Goal: Information Seeking & Learning: Learn about a topic

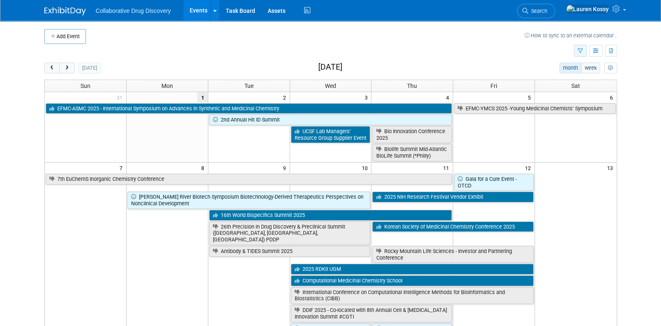
click at [584, 51] on button "button" at bounding box center [580, 51] width 13 height 12
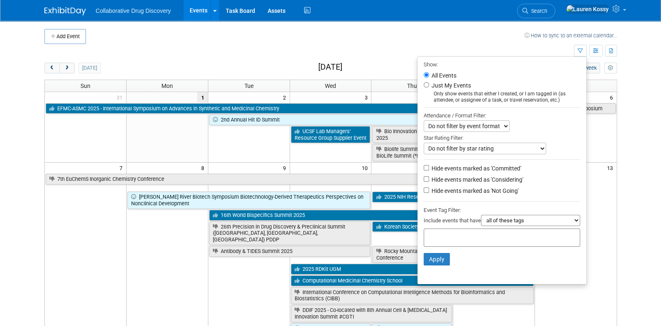
click at [479, 239] on input "text" at bounding box center [461, 236] width 66 height 8
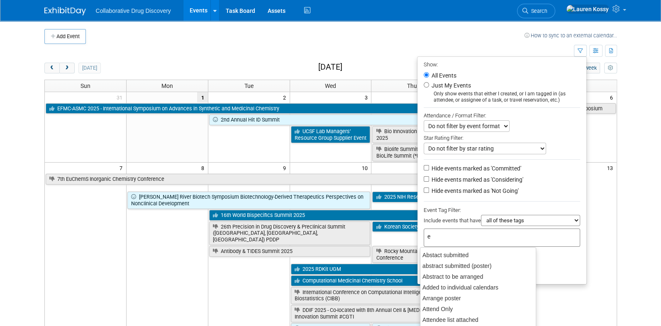
type input "eu"
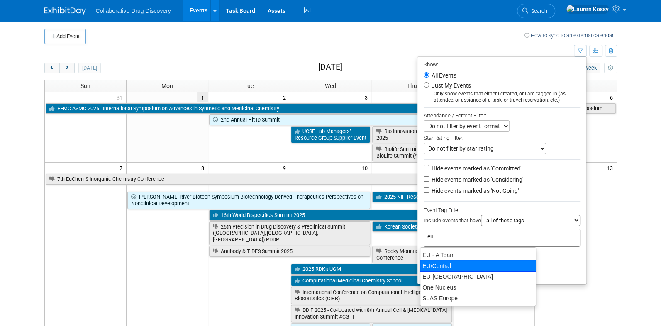
click at [452, 264] on div "EU/Central" at bounding box center [478, 266] width 116 height 12
type input "EU/Central"
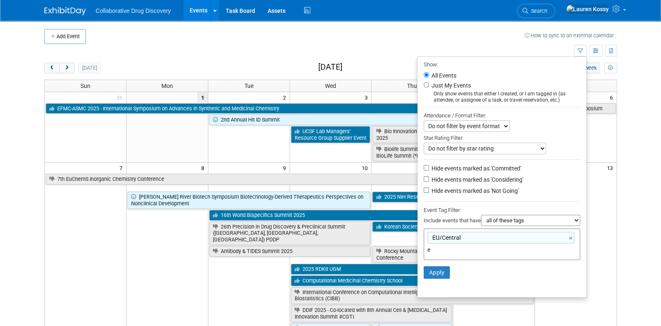
type input "eu"
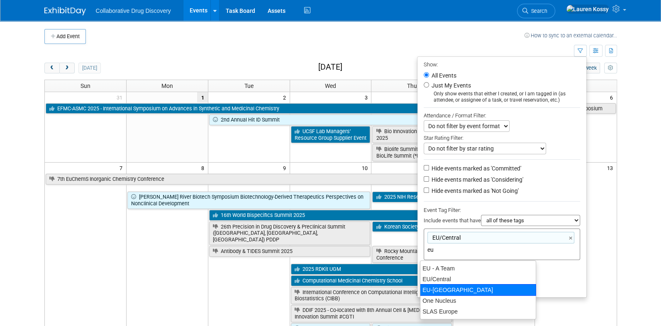
click at [448, 290] on div "EU-West Pod" at bounding box center [478, 290] width 116 height 12
type input "EU/Central, EU-West Pod"
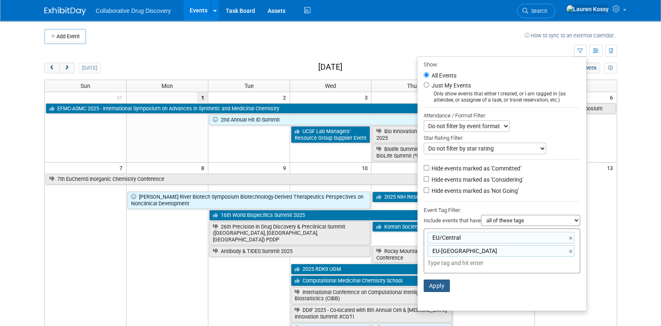
click at [424, 291] on button "Apply" at bounding box center [437, 286] width 27 height 12
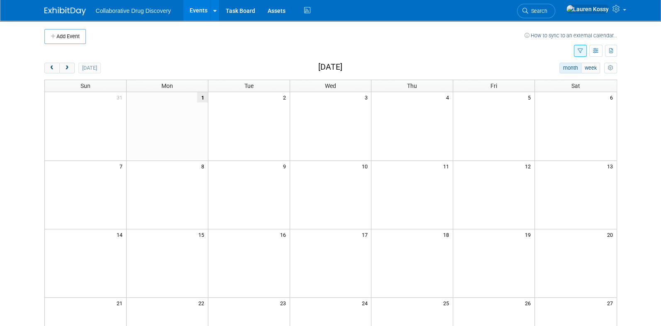
click at [583, 51] on button "button" at bounding box center [580, 51] width 13 height 12
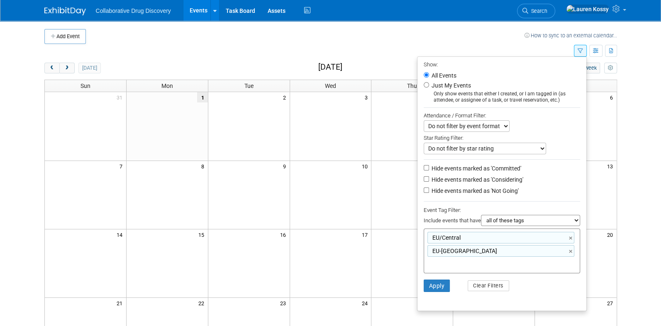
click at [502, 222] on select "all of these tags any one of these tags only and exactly these specific tags" at bounding box center [530, 220] width 99 height 11
select select "any"
click at [481, 216] on select "all of these tags any one of these tags only and exactly these specific tags" at bounding box center [530, 220] width 99 height 11
click at [424, 285] on button "Apply" at bounding box center [437, 286] width 27 height 12
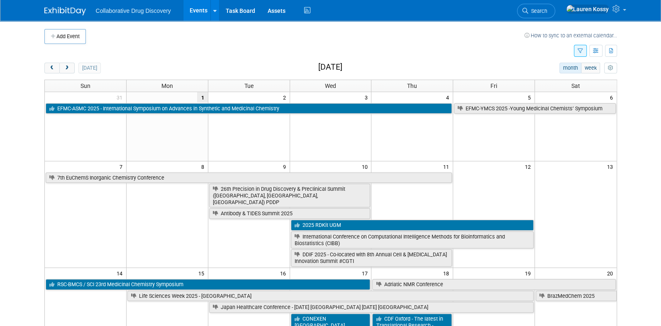
click at [579, 49] on icon "button" at bounding box center [580, 51] width 5 height 5
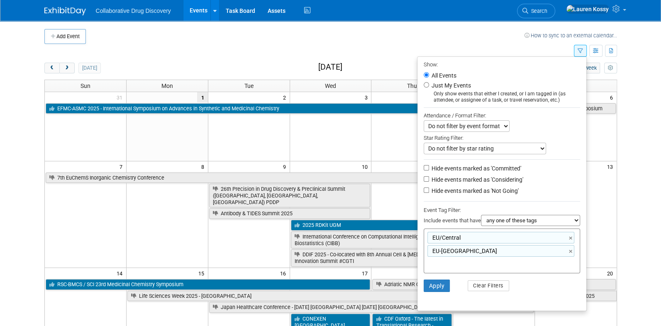
click at [465, 167] on label "Hide events marked as 'Committed'" at bounding box center [475, 168] width 91 height 8
click at [429, 167] on input "Hide events marked as 'Committed'" at bounding box center [426, 167] width 5 height 5
click at [447, 171] on label "Hide events marked as 'Committed'" at bounding box center [475, 168] width 91 height 8
click at [429, 171] on input "Hide events marked as 'Committed'" at bounding box center [426, 167] width 5 height 5
checkbox input "false"
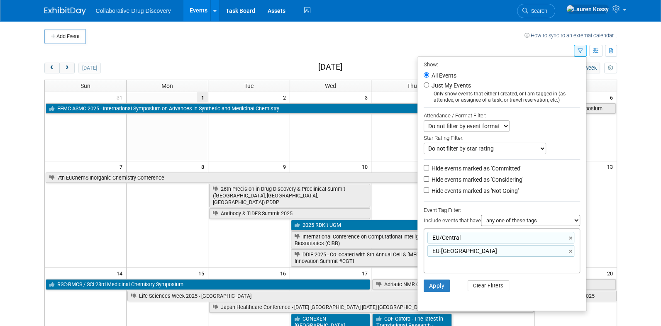
click at [444, 193] on label "Hide events marked as 'Not Going'" at bounding box center [474, 191] width 89 height 8
click at [429, 193] on input "Hide events marked as 'Not Going'" at bounding box center [426, 190] width 5 height 5
checkbox input "true"
click at [440, 283] on button "Apply" at bounding box center [437, 286] width 27 height 12
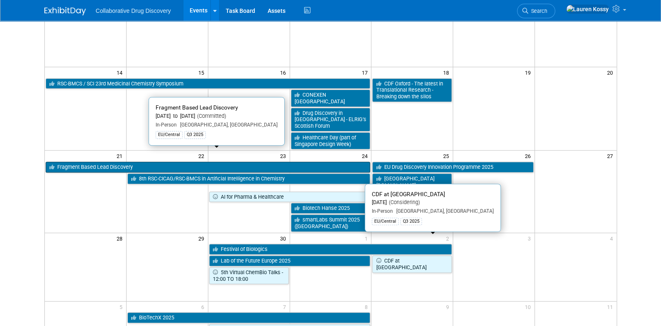
scroll to position [275, 0]
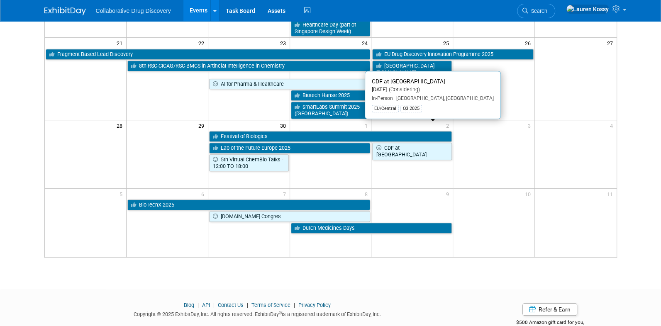
click at [364, 245] on div "Add Event How to sync to an external calendar... New Event Duplicate Event Warn…" at bounding box center [330, 10] width 585 height 529
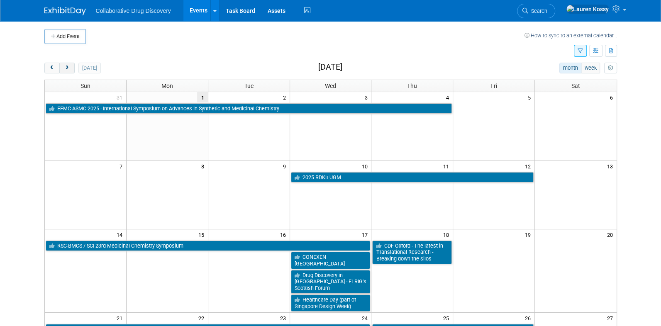
scroll to position [0, 0]
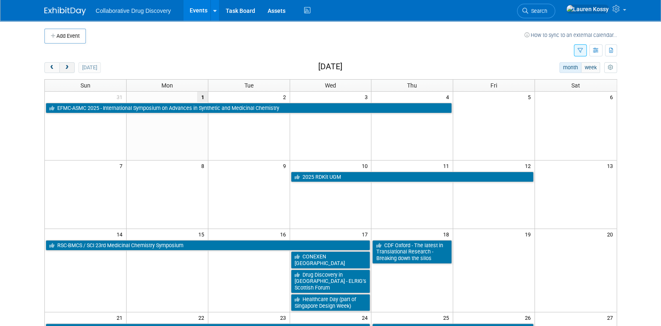
click at [64, 67] on span "next" at bounding box center [67, 67] width 6 height 5
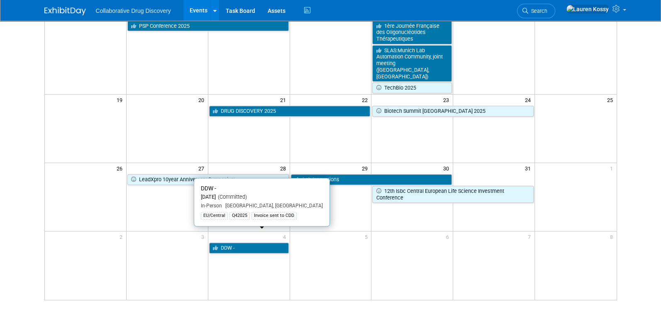
scroll to position [0, 0]
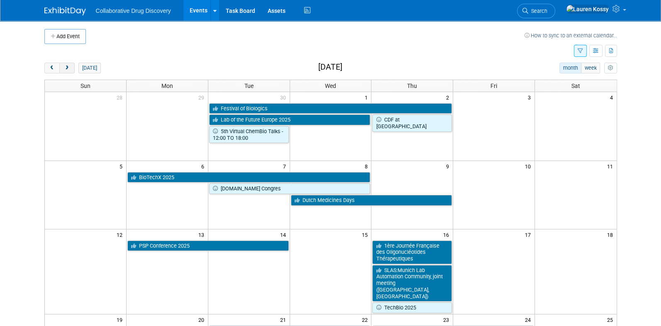
click at [68, 71] on button "next" at bounding box center [66, 68] width 15 height 11
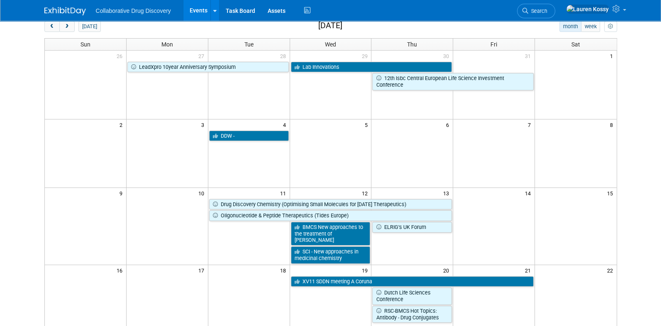
scroll to position [44, 0]
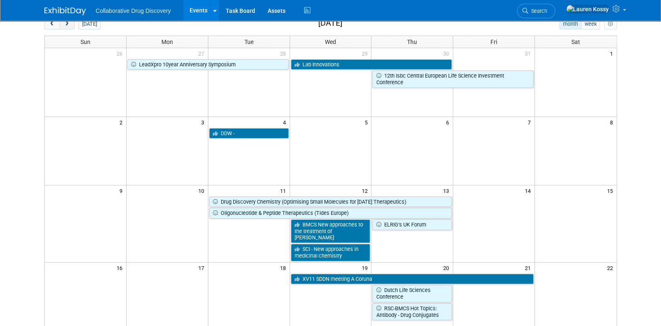
click at [68, 25] on span "next" at bounding box center [67, 24] width 6 height 5
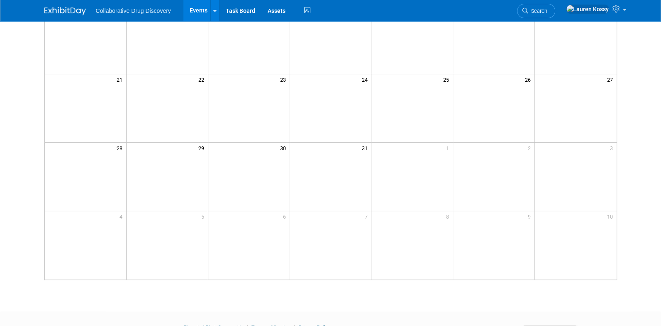
scroll to position [0, 0]
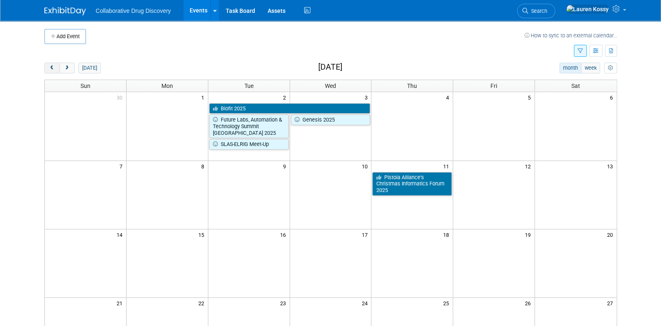
click at [57, 70] on button "prev" at bounding box center [51, 68] width 15 height 11
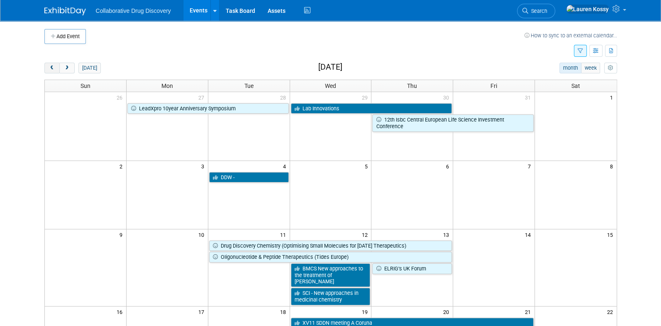
click at [56, 65] on button "prev" at bounding box center [51, 68] width 15 height 11
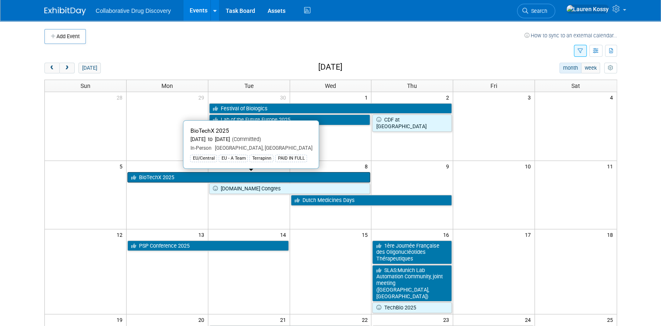
click at [161, 176] on link "BioTechX 2025" at bounding box center [248, 177] width 243 height 11
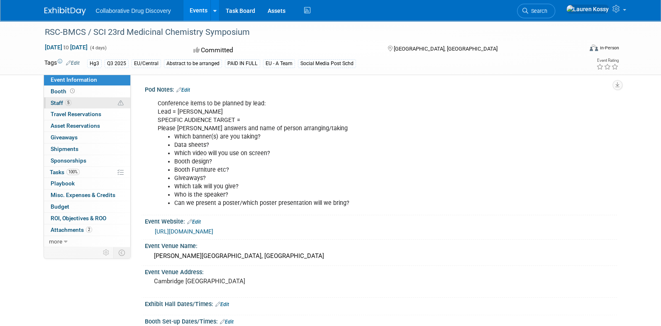
click at [88, 101] on link "5 Staff 5" at bounding box center [87, 103] width 86 height 11
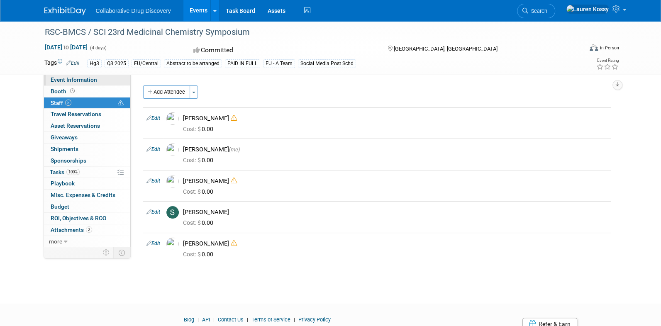
click at [86, 81] on span "Event Information" at bounding box center [74, 79] width 46 height 7
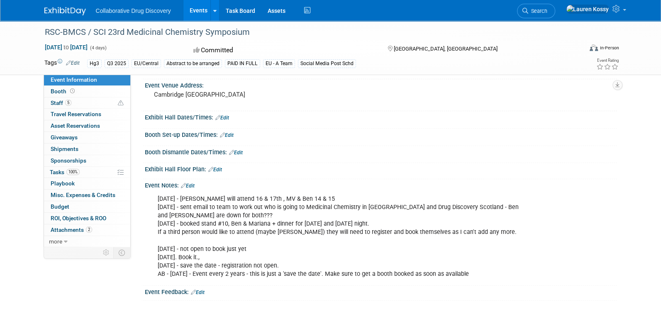
scroll to position [186, 0]
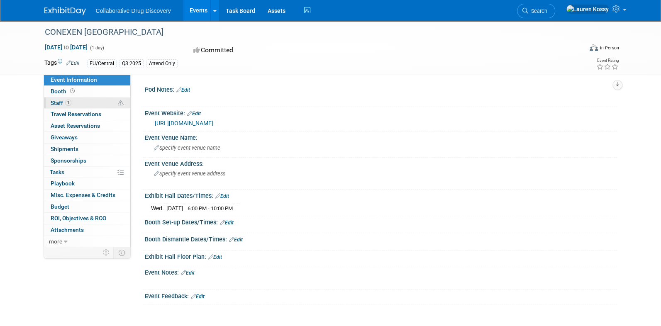
click at [90, 99] on link "1 Staff 1" at bounding box center [87, 103] width 86 height 11
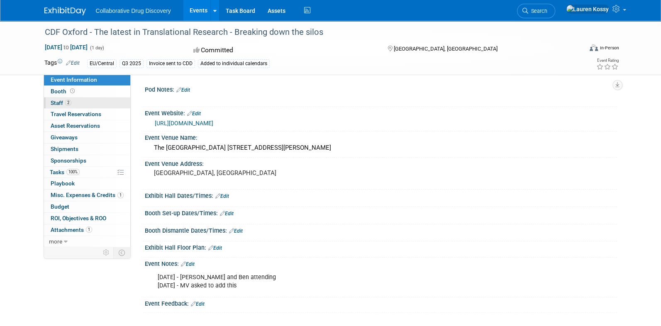
click at [49, 100] on link "2 Staff 2" at bounding box center [87, 103] width 86 height 11
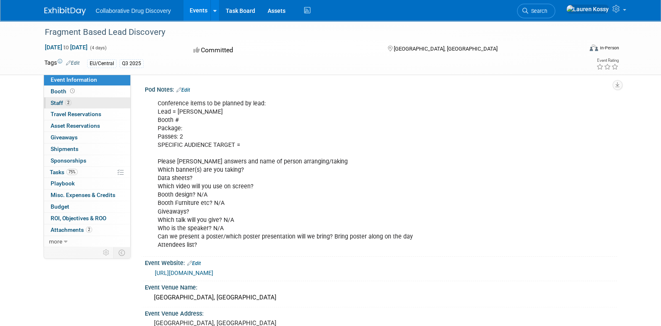
click at [66, 102] on span "2" at bounding box center [68, 103] width 6 height 6
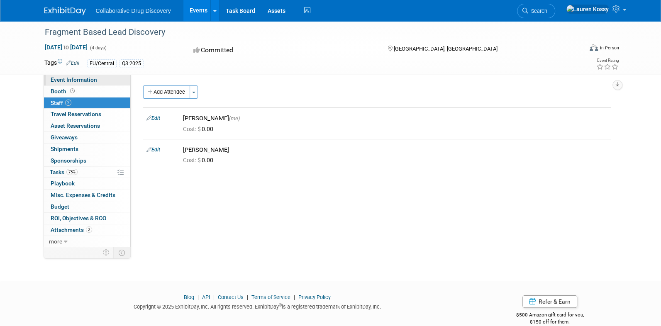
click at [76, 81] on span "Event Information" at bounding box center [74, 79] width 46 height 7
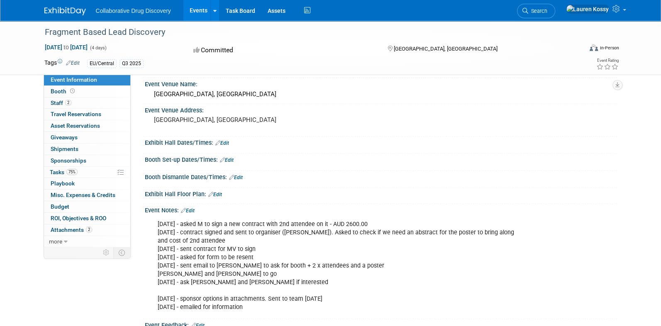
scroll to position [300, 0]
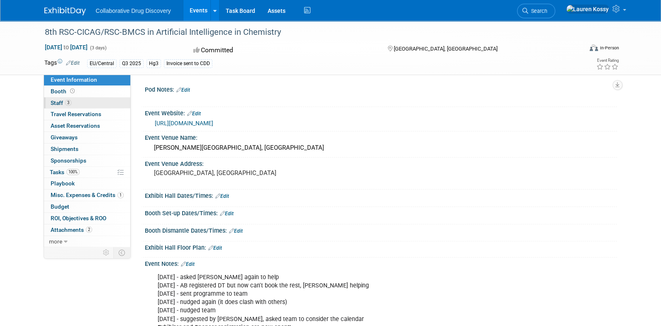
click at [92, 105] on link "3 Staff 3" at bounding box center [87, 103] width 86 height 11
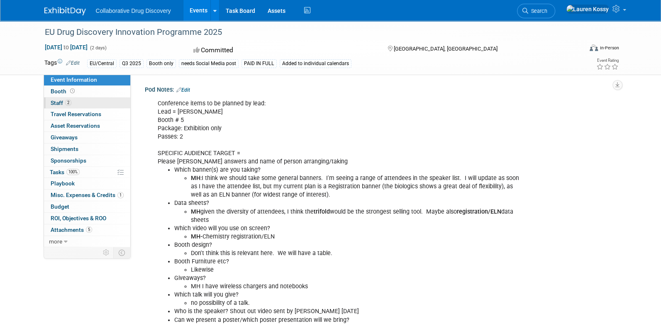
click at [88, 101] on link "2 Staff 2" at bounding box center [87, 103] width 86 height 11
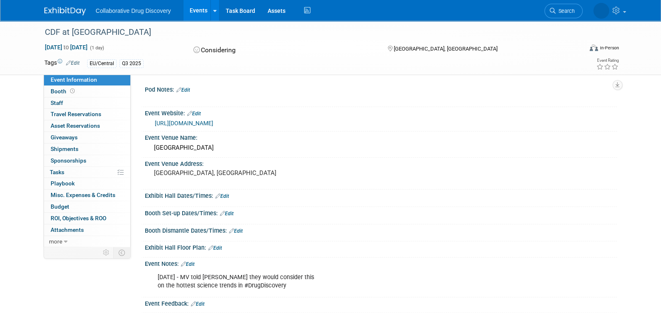
scroll to position [1, 0]
click at [211, 124] on link "https://www.eventbrite.com/e/1566563285959?aff=oddtdtcreator" at bounding box center [184, 122] width 59 height 7
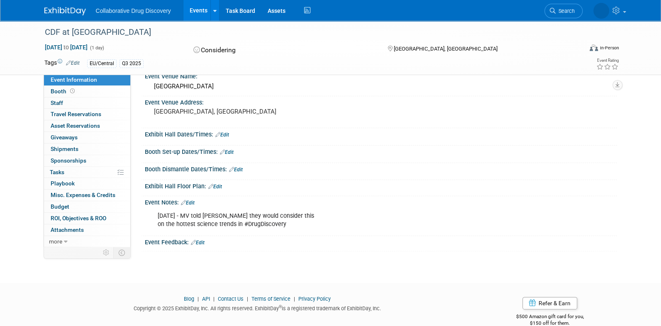
scroll to position [0, 0]
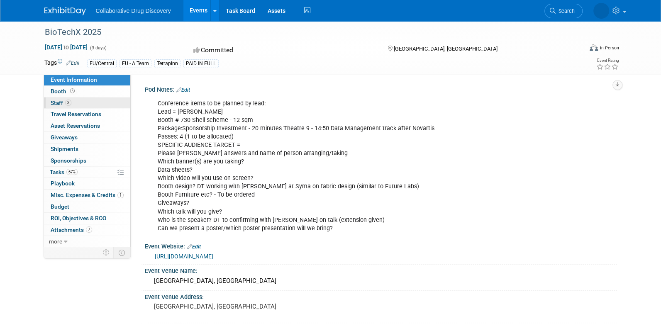
click at [100, 103] on link "3 Staff 3" at bounding box center [87, 103] width 86 height 11
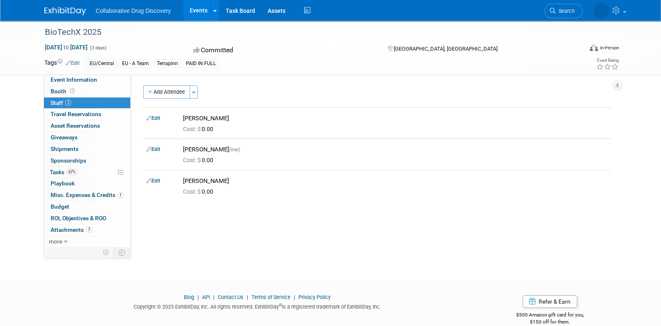
click at [97, 74] on div "BioTechX 2025 Oct 6, 2025 to Oct 8, 2025 (3 days) Oct 6, 2025 to Oct 8, 2025 Co…" at bounding box center [330, 48] width 585 height 54
drag, startPoint x: 97, startPoint y: 79, endPoint x: 92, endPoint y: 78, distance: 5.5
click at [97, 79] on link "Event Information" at bounding box center [87, 79] width 86 height 11
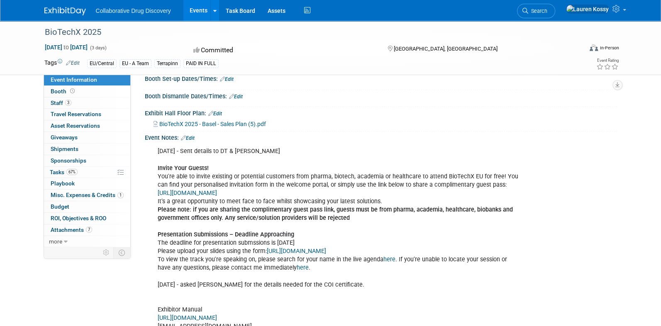
scroll to position [269, 0]
click at [252, 127] on span "BioTechX 2025 - Basel - Sales Plan (5).pdf" at bounding box center [212, 123] width 107 height 7
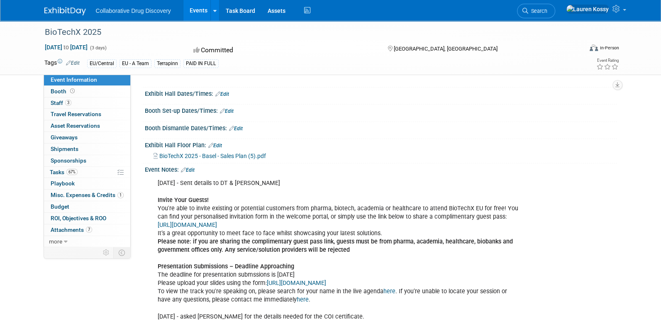
scroll to position [237, 4]
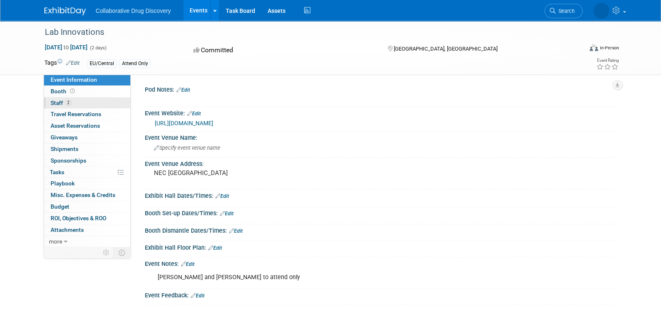
click at [67, 102] on span "2" at bounding box center [68, 103] width 6 height 6
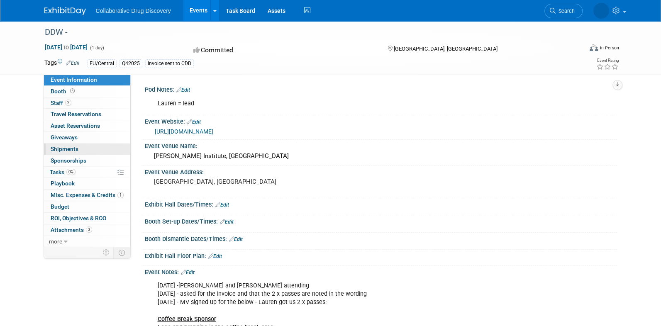
drag, startPoint x: 65, startPoint y: 98, endPoint x: 79, endPoint y: 147, distance: 50.6
click at [66, 98] on link "2 Staff 2" at bounding box center [87, 103] width 86 height 11
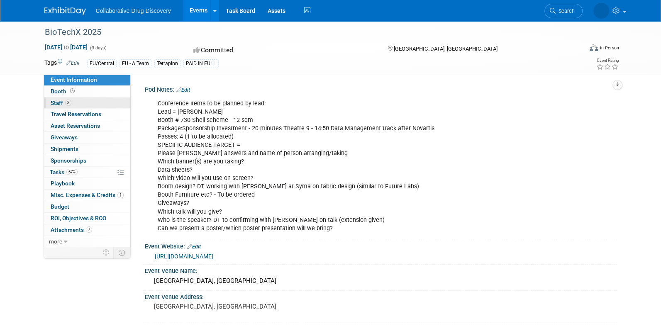
click at [75, 103] on link "3 Staff 3" at bounding box center [87, 103] width 86 height 11
